Goal: Complete application form

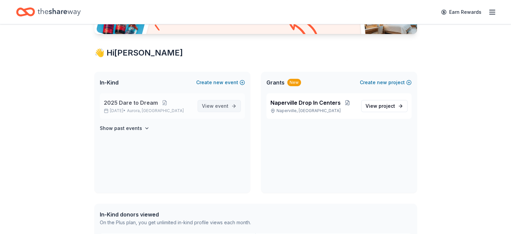
scroll to position [101, 0]
click at [214, 109] on span "View event" at bounding box center [215, 106] width 27 height 8
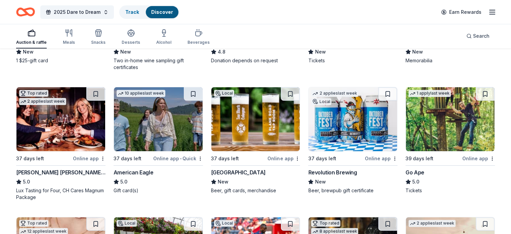
scroll to position [168, 0]
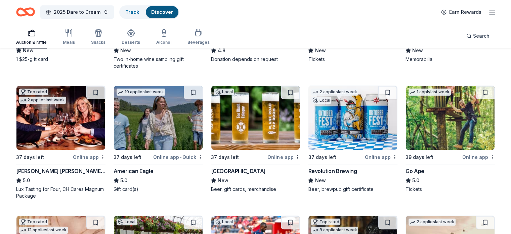
click at [152, 171] on div "American Eagle" at bounding box center [134, 171] width 40 height 8
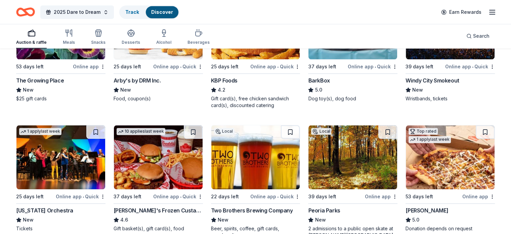
scroll to position [705, 0]
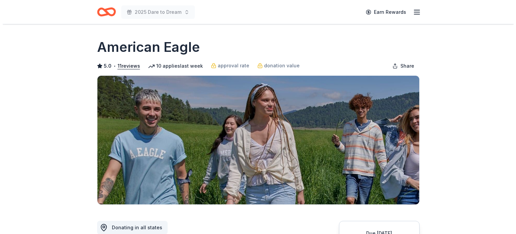
scroll to position [168, 0]
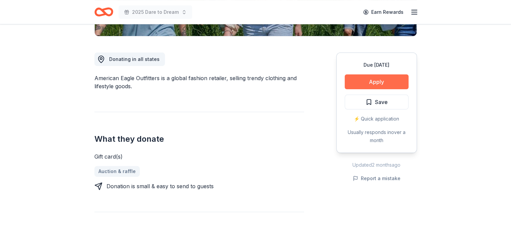
click at [386, 80] on button "Apply" at bounding box center [377, 81] width 64 height 15
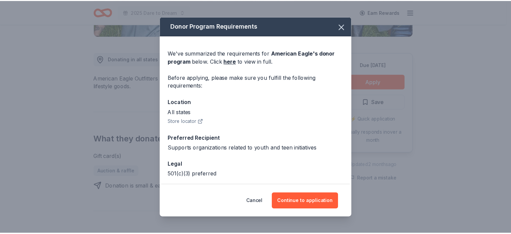
scroll to position [28, 0]
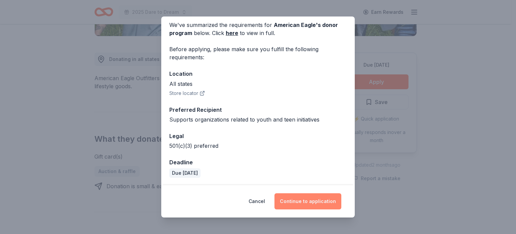
click at [318, 202] on button "Continue to application" at bounding box center [308, 201] width 67 height 16
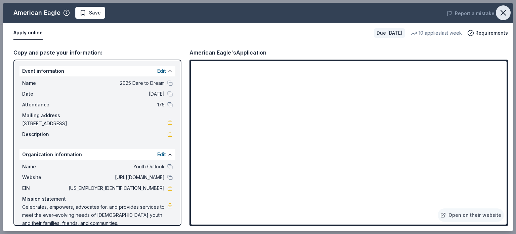
click at [505, 9] on icon "button" at bounding box center [503, 12] width 9 height 9
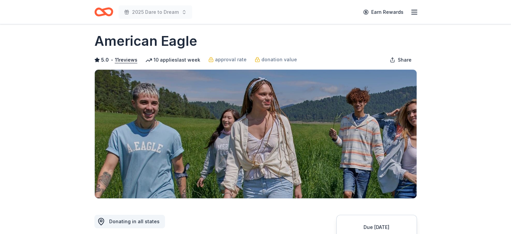
scroll to position [0, 0]
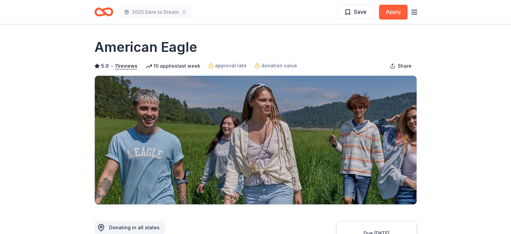
click at [413, 11] on icon "button" at bounding box center [415, 12] width 8 height 8
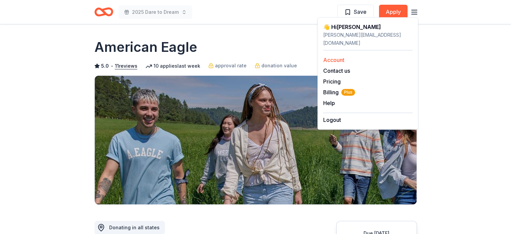
click at [343, 56] on link "Account" at bounding box center [333, 59] width 21 height 7
